Goal: Transaction & Acquisition: Purchase product/service

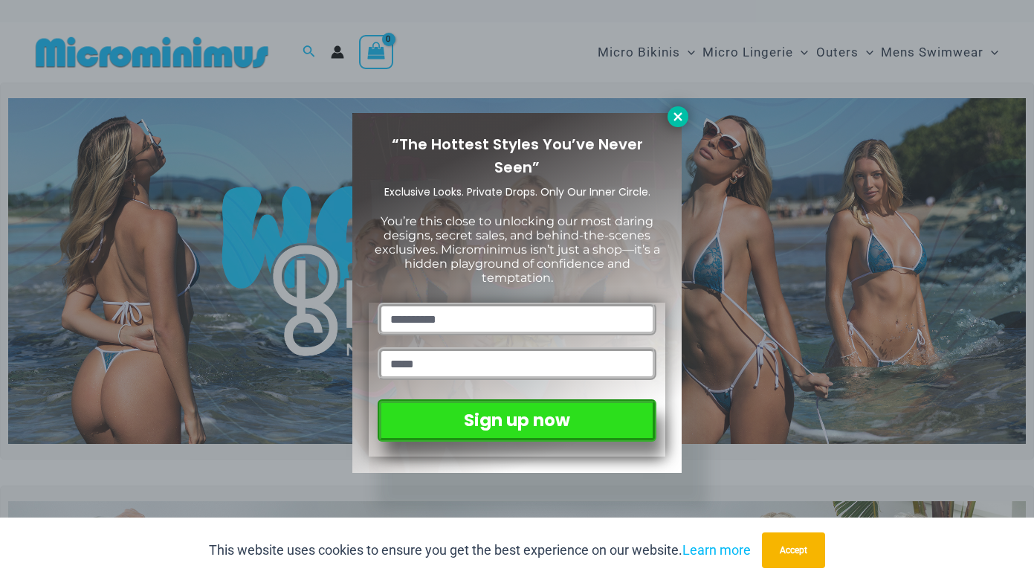
click at [681, 117] on icon at bounding box center [677, 116] width 13 height 13
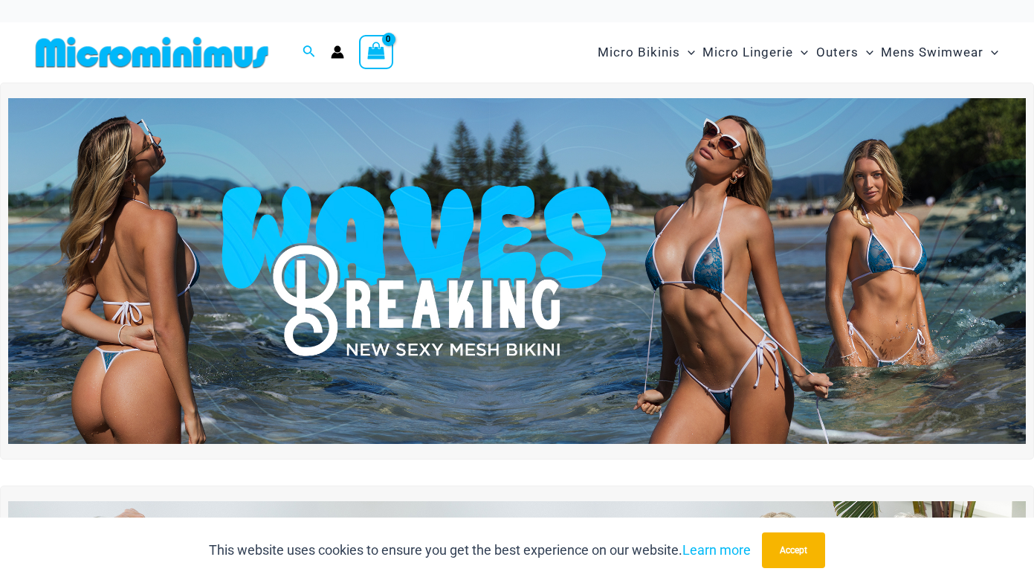
click at [540, 244] on img at bounding box center [516, 271] width 1017 height 346
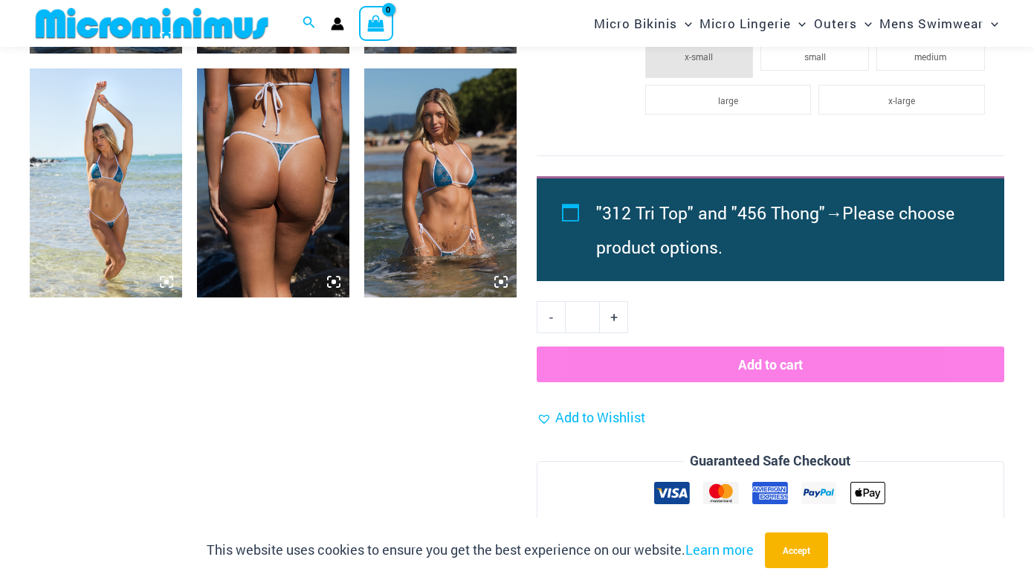
scroll to position [1300, 0]
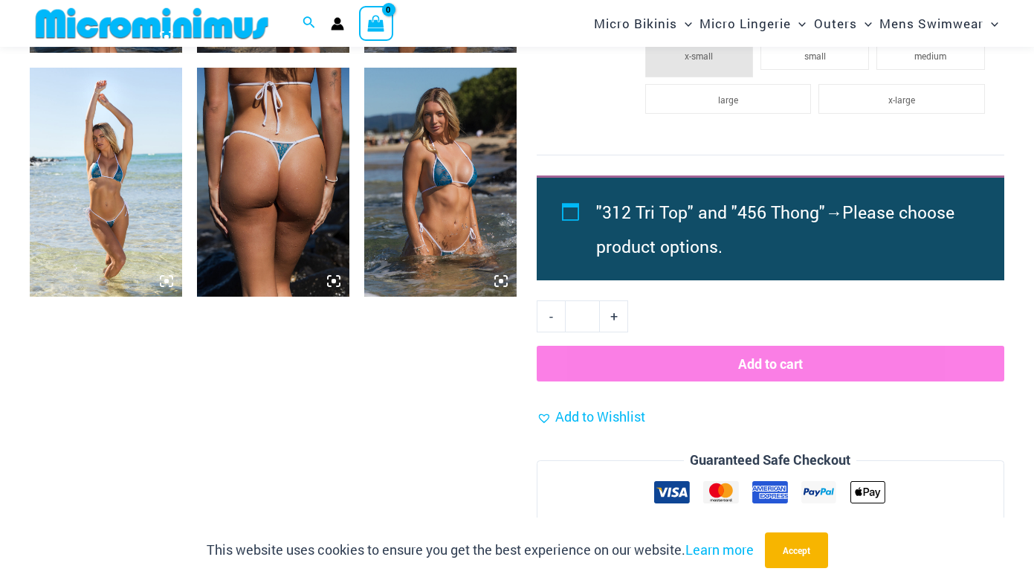
click at [444, 237] on img at bounding box center [440, 182] width 152 height 229
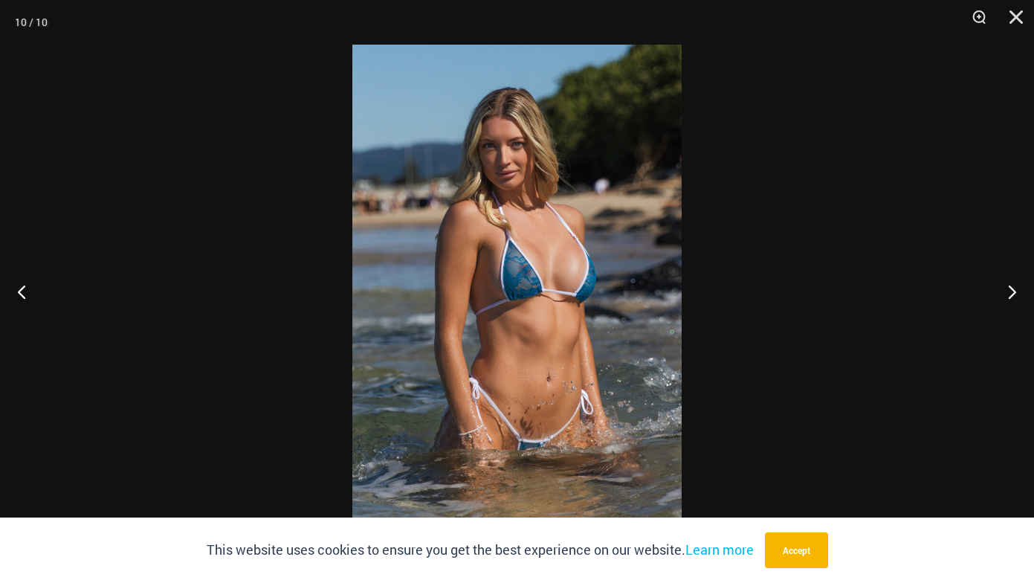
click at [295, 226] on div at bounding box center [517, 291] width 1034 height 583
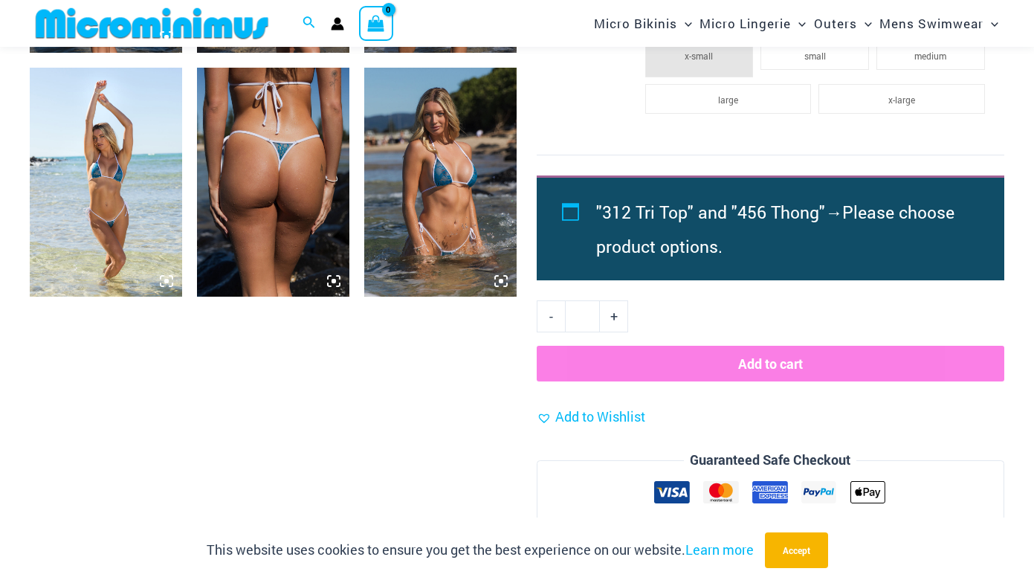
click at [117, 263] on img at bounding box center [106, 182] width 152 height 229
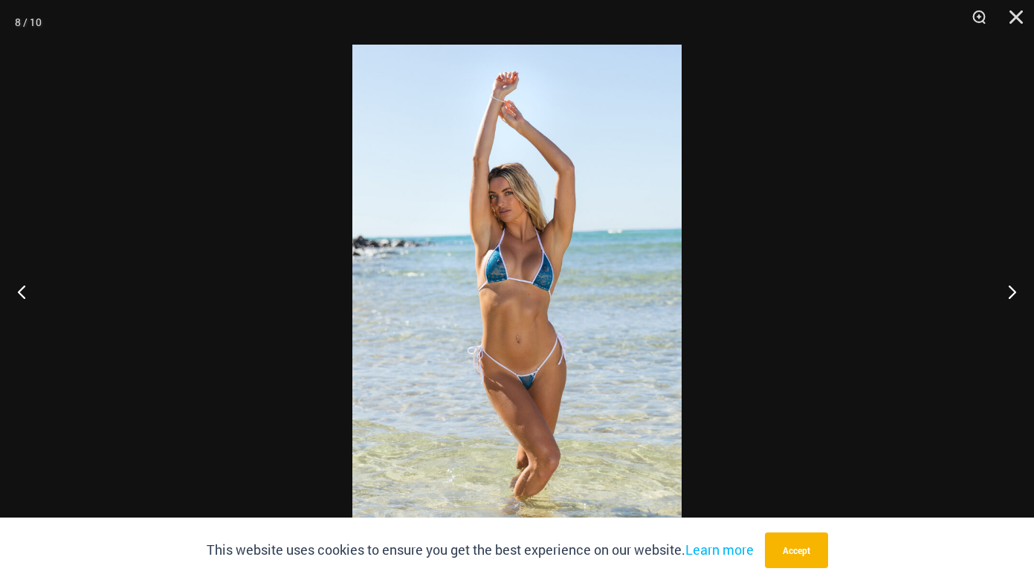
click at [179, 227] on div at bounding box center [517, 291] width 1034 height 583
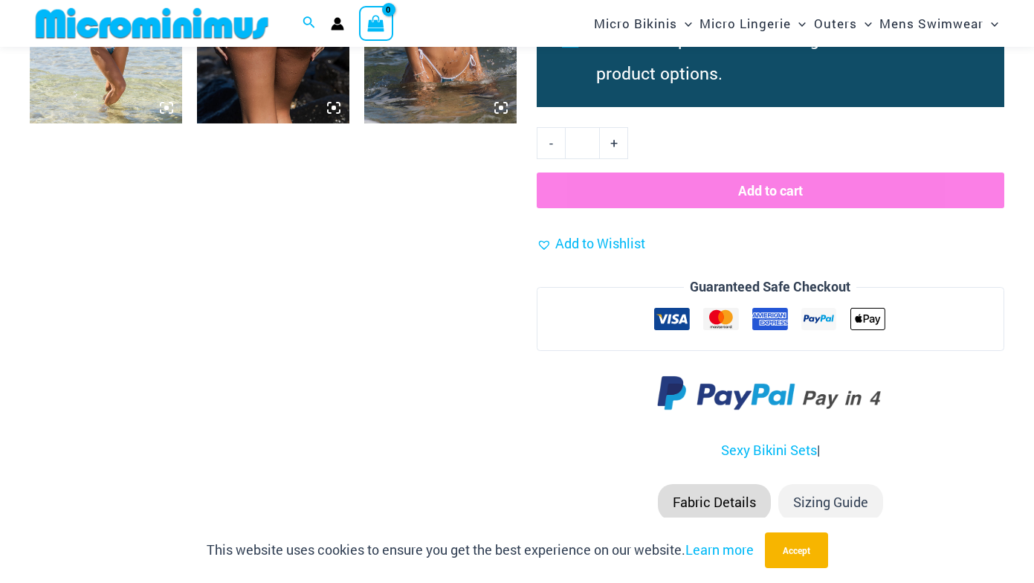
scroll to position [1049, 0]
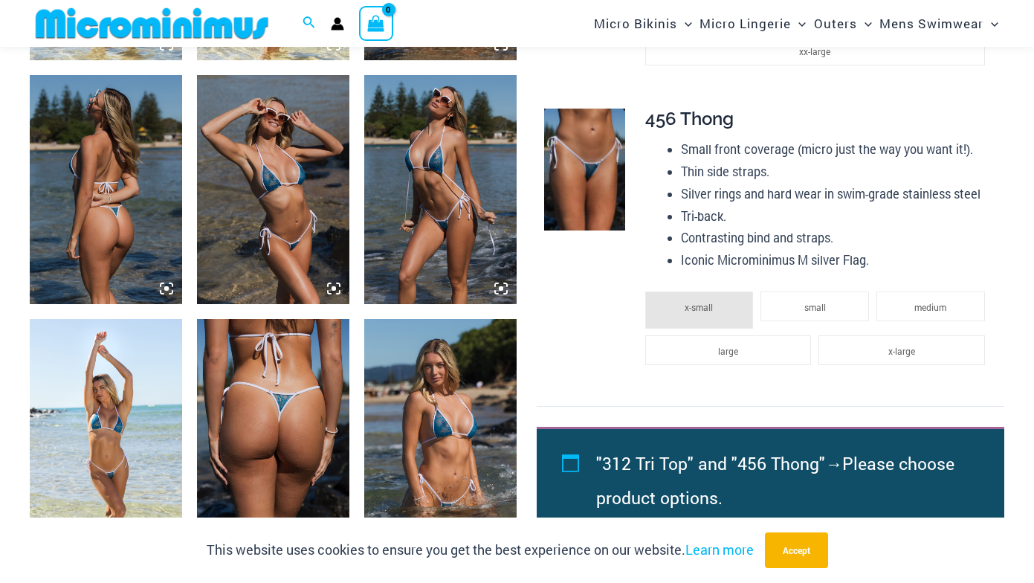
click at [238, 19] on img at bounding box center [152, 23] width 244 height 33
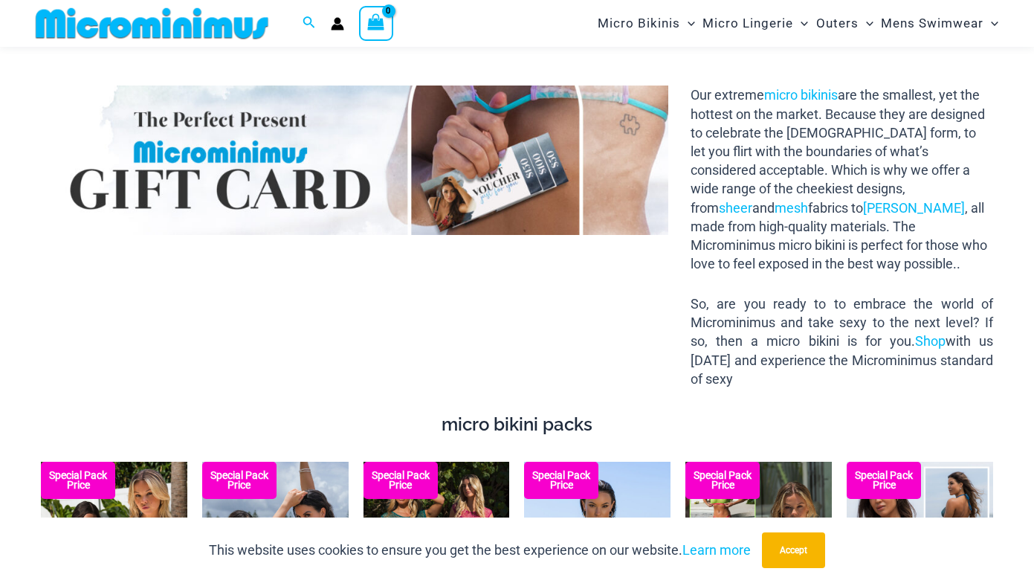
scroll to position [2243, 0]
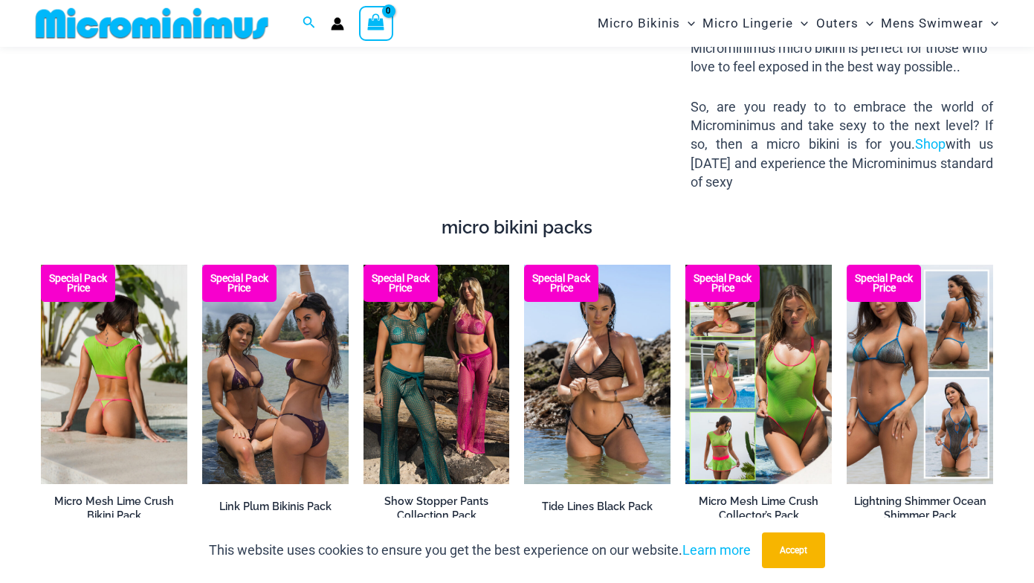
click at [74, 334] on img at bounding box center [114, 374] width 146 height 219
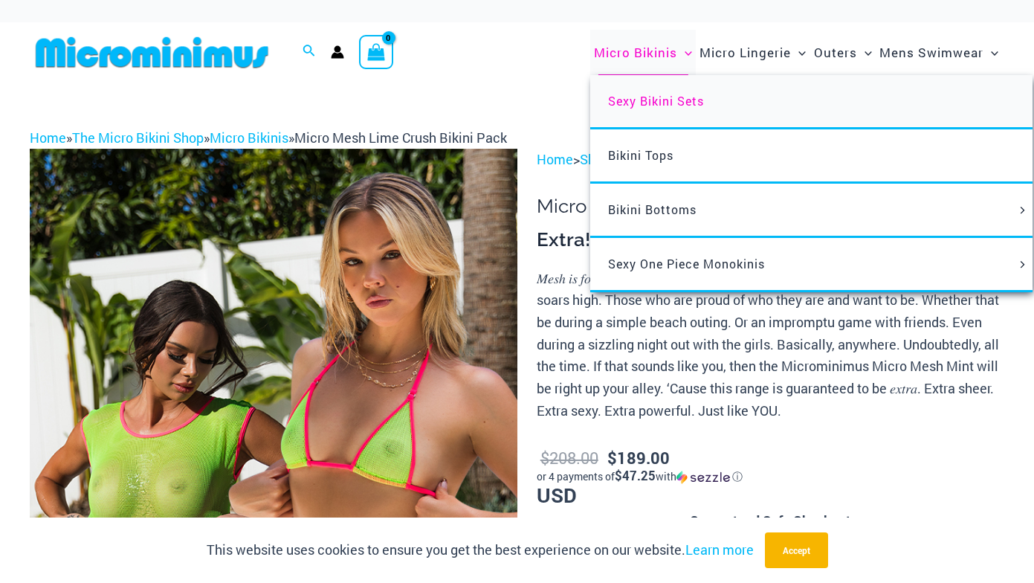
click at [670, 101] on span "Sexy Bikini Sets" at bounding box center [656, 101] width 96 height 16
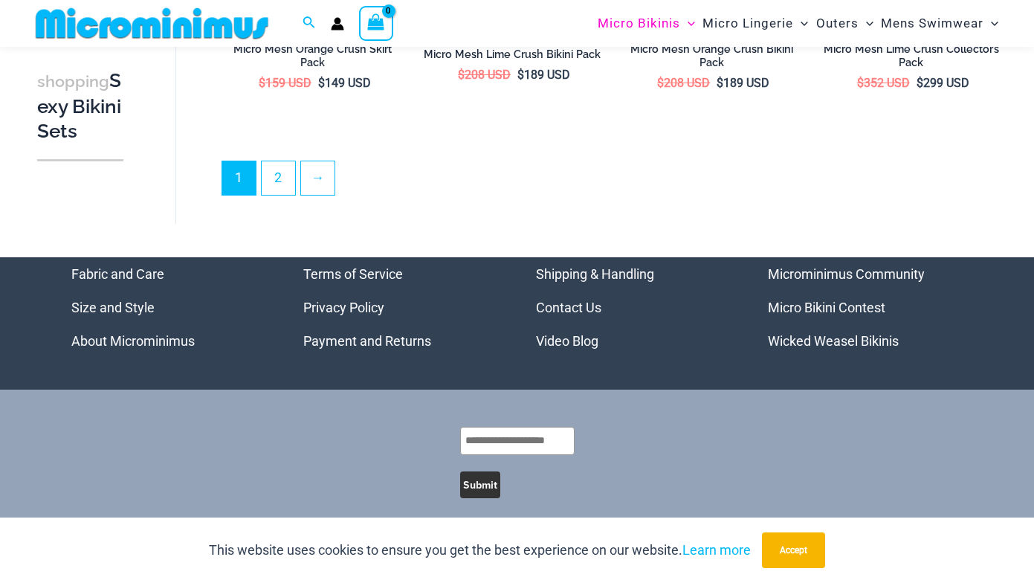
scroll to position [3088, 0]
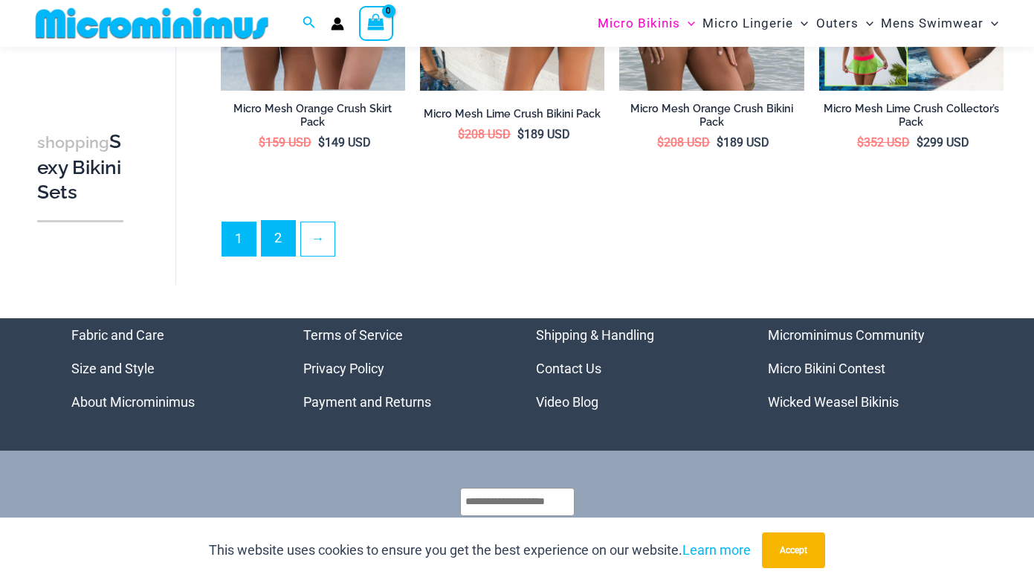
click at [283, 228] on link "2" at bounding box center [278, 238] width 33 height 35
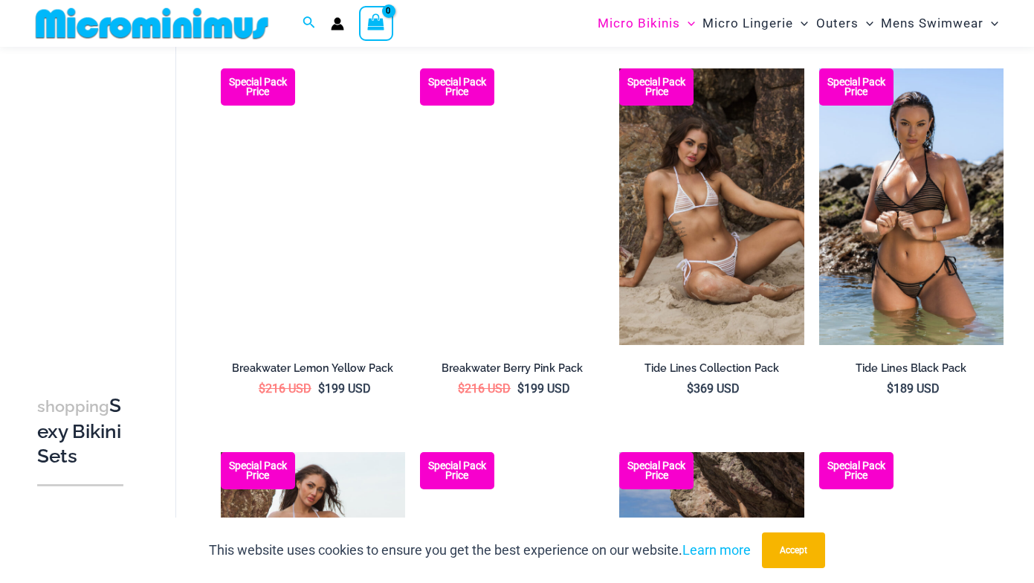
scroll to position [677, 0]
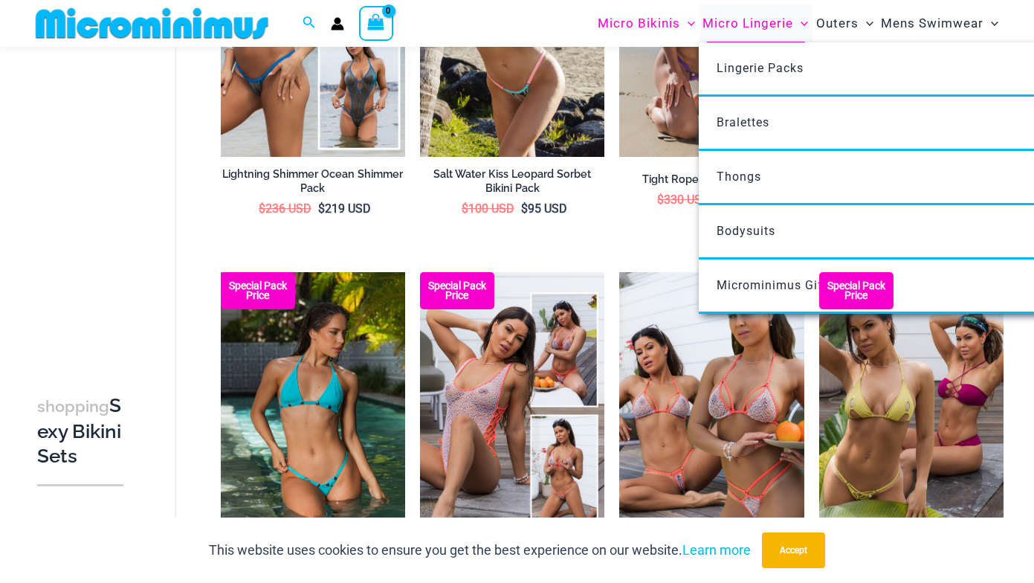
click at [734, 27] on span "Micro Lingerie" at bounding box center [747, 23] width 91 height 38
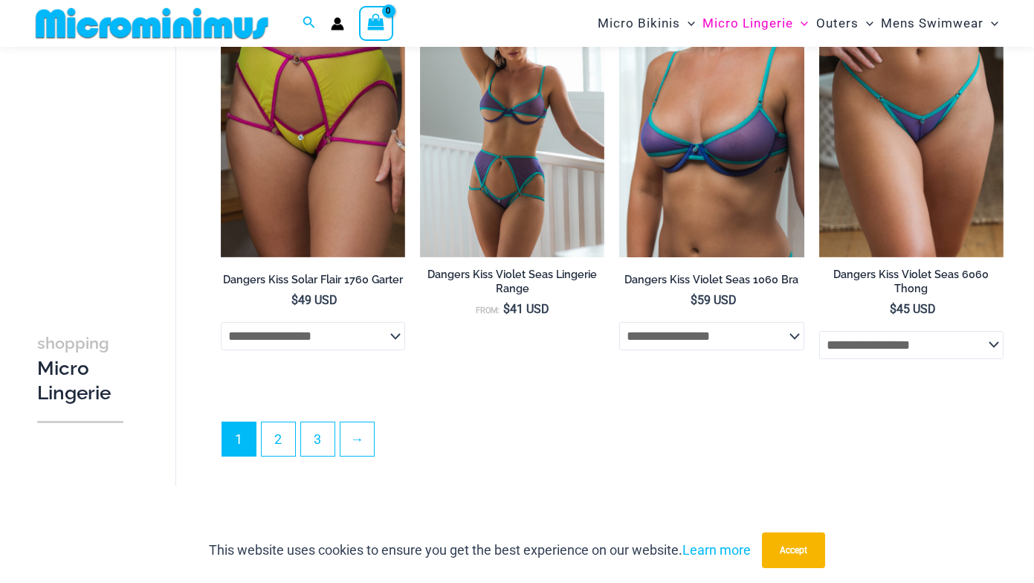
scroll to position [3235, 0]
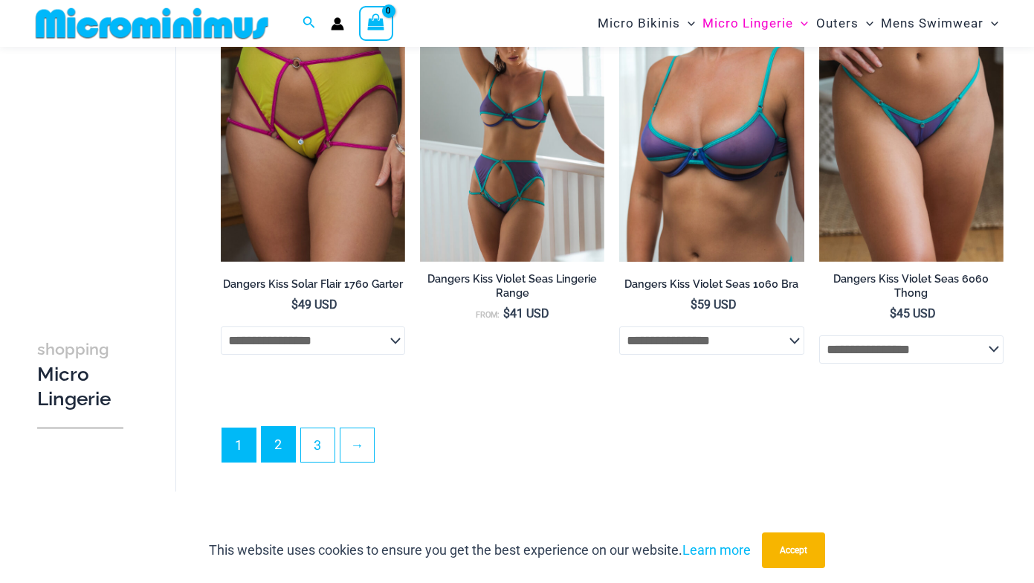
click at [280, 454] on link "2" at bounding box center [278, 444] width 33 height 35
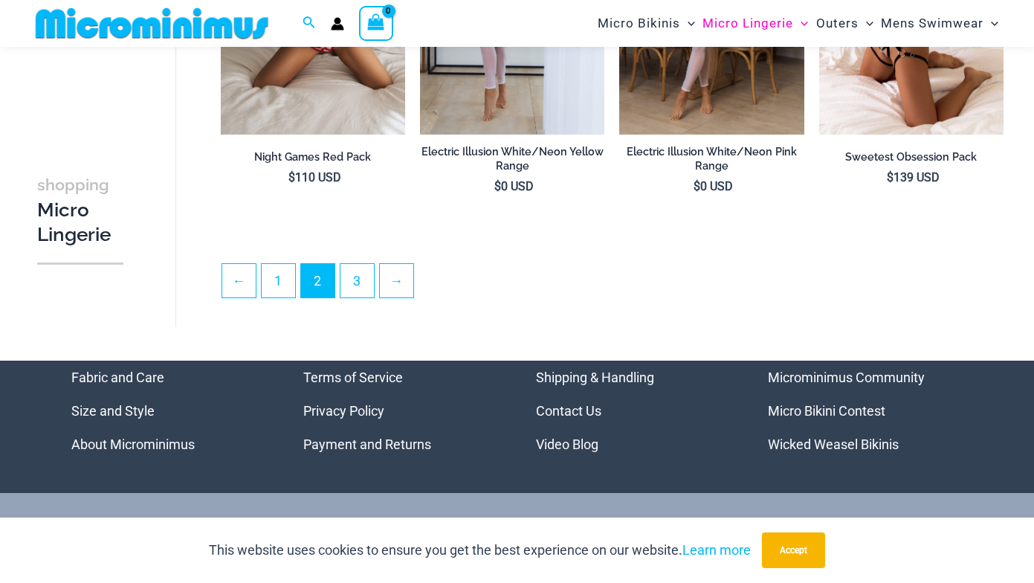
scroll to position [3291, 0]
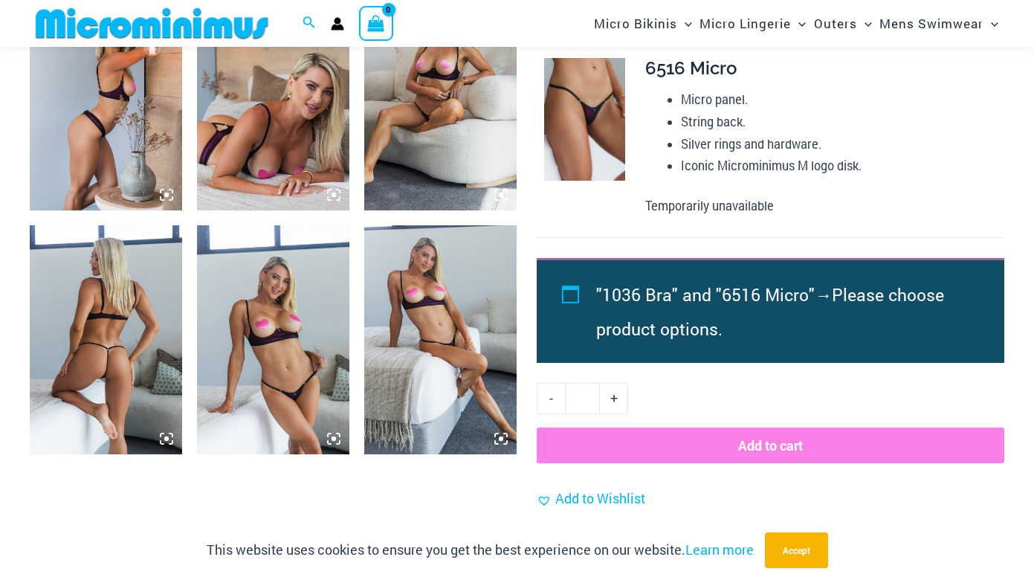
scroll to position [890, 0]
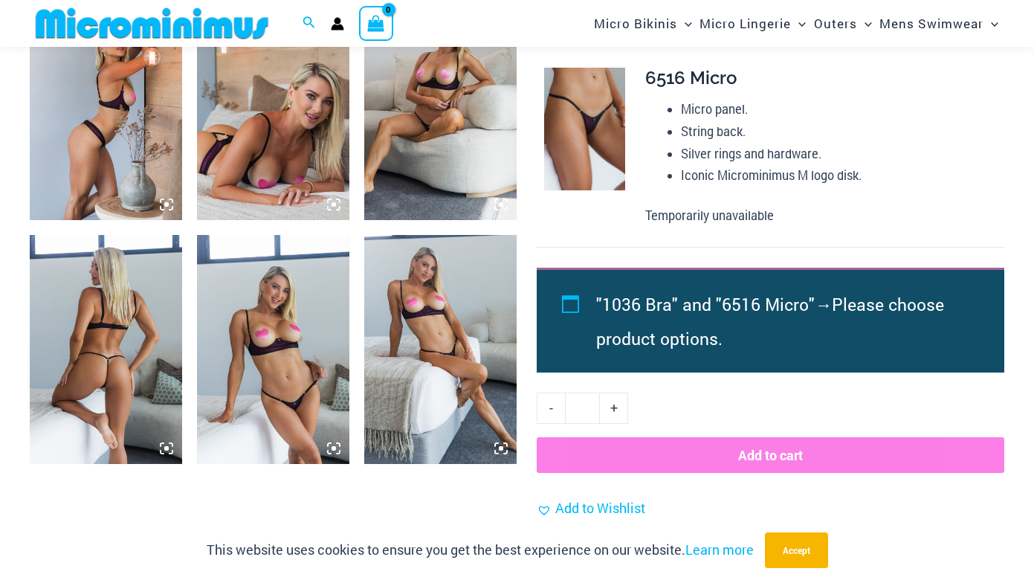
click at [331, 94] on img at bounding box center [273, 106] width 152 height 229
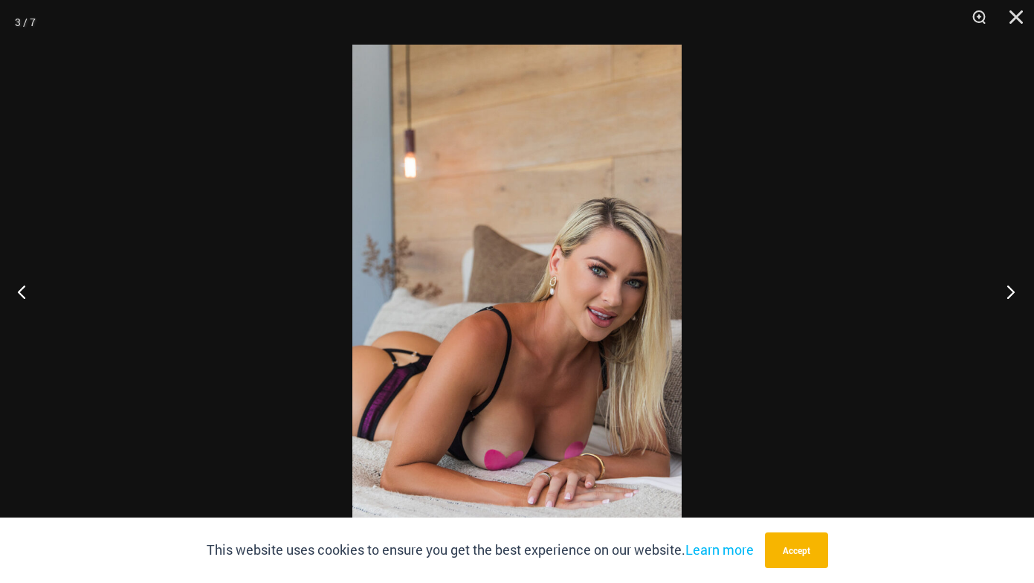
click at [1009, 288] on button "Next" at bounding box center [1006, 291] width 56 height 74
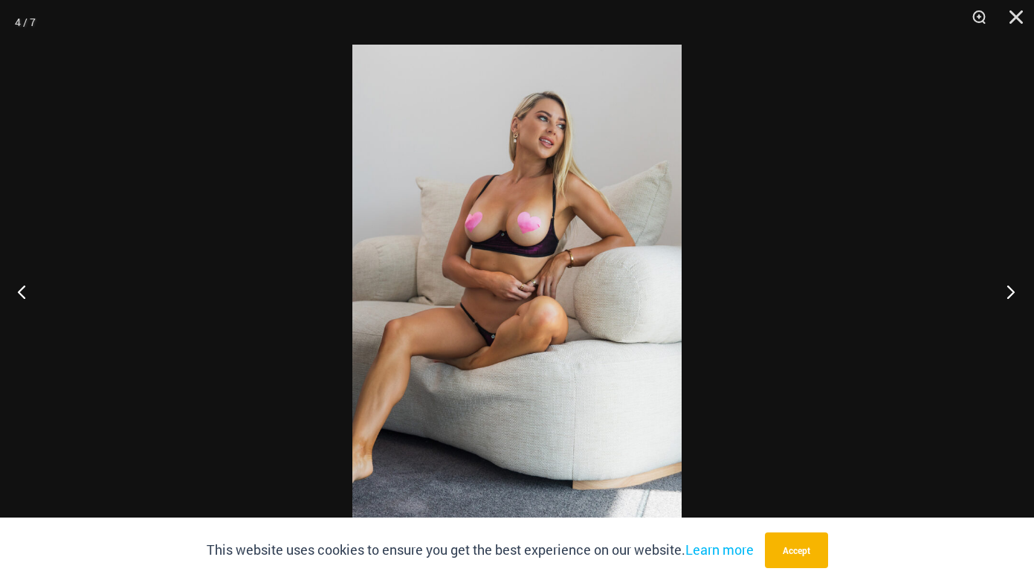
click at [1009, 288] on button "Next" at bounding box center [1006, 291] width 56 height 74
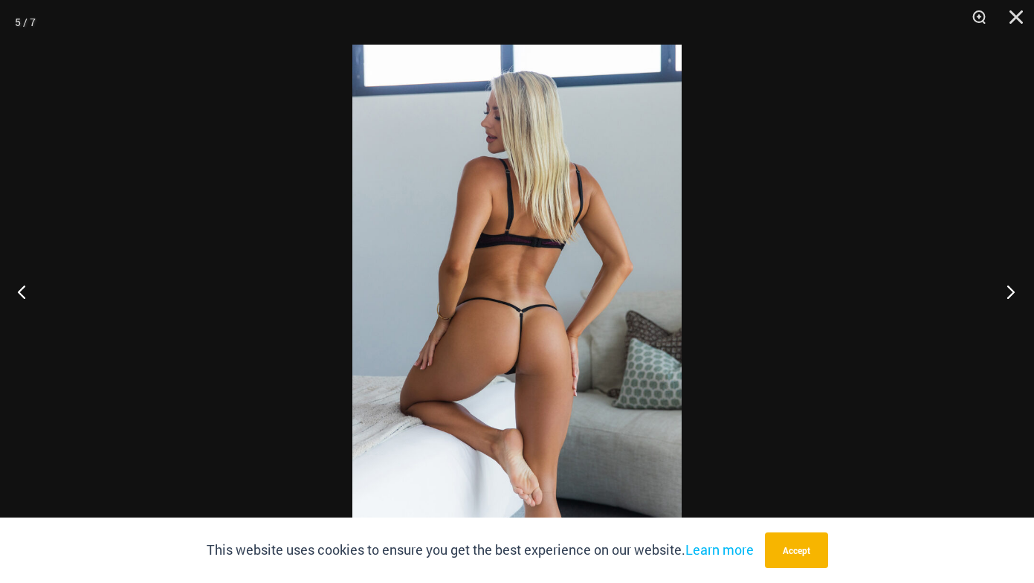
click at [1009, 288] on button "Next" at bounding box center [1006, 291] width 56 height 74
